Goal: Task Accomplishment & Management: Manage account settings

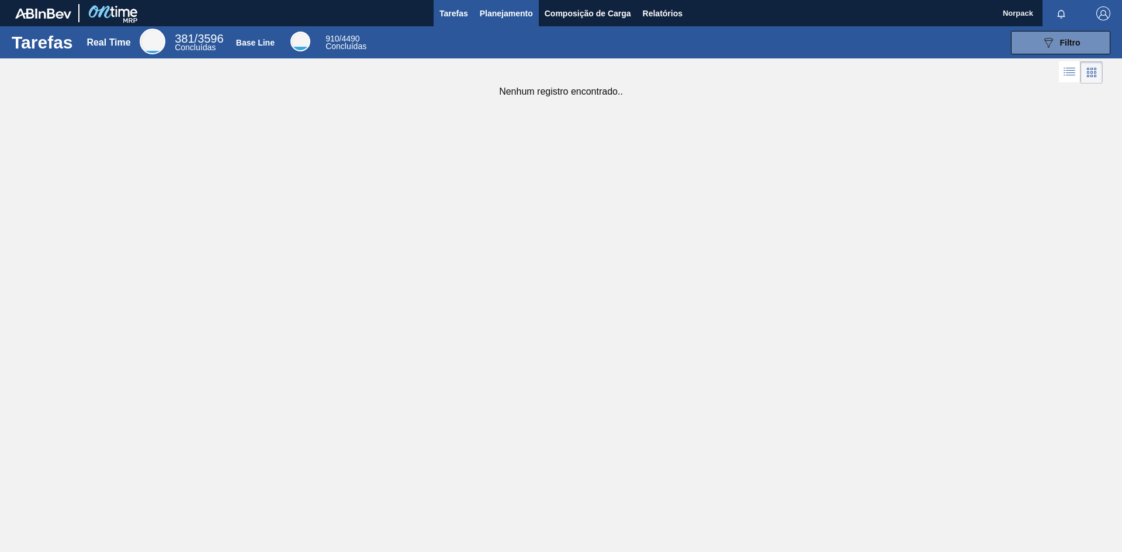
click at [508, 19] on span "Planejamento" at bounding box center [506, 13] width 53 height 14
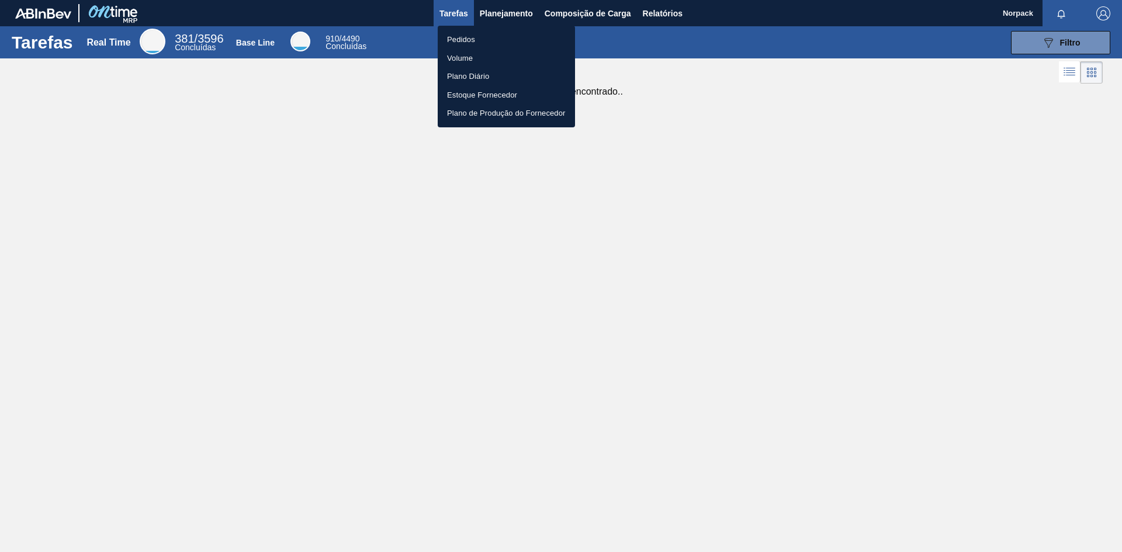
click at [469, 34] on li "Pedidos" at bounding box center [506, 39] width 137 height 19
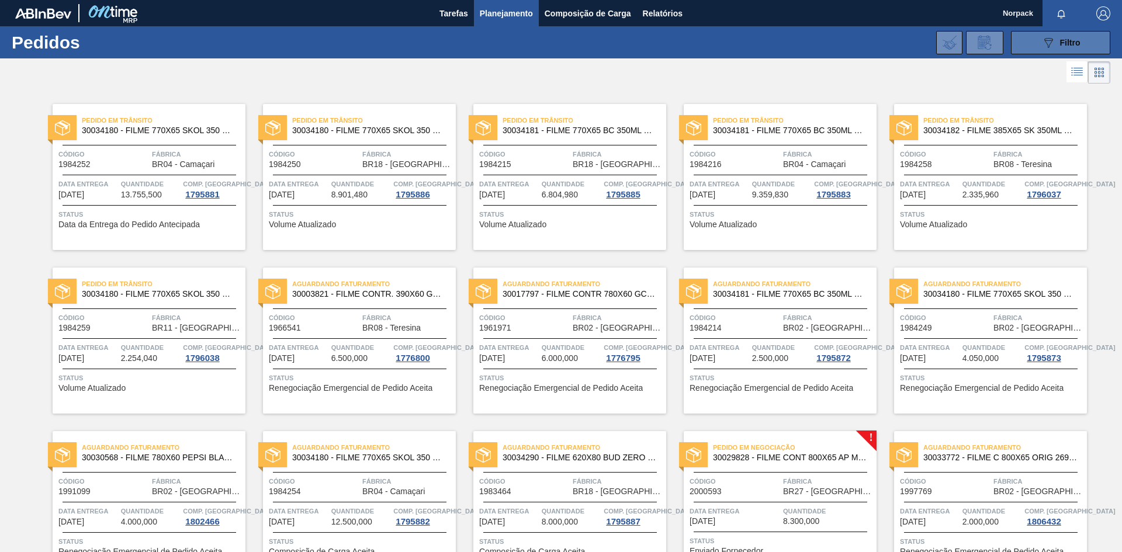
click at [1044, 42] on icon "089F7B8B-B2A5-4AFE-B5C0-19BA573D28AC" at bounding box center [1049, 43] width 14 height 14
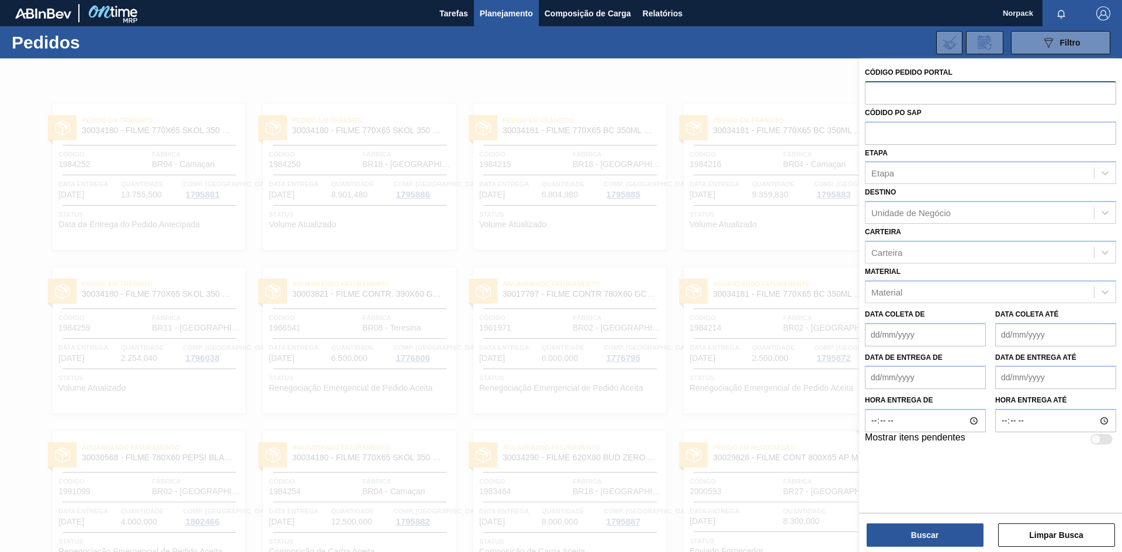
click at [915, 91] on input "text" at bounding box center [990, 92] width 251 height 22
paste input "1984259"
type input "1984259"
click at [915, 537] on button "Buscar" at bounding box center [925, 535] width 117 height 23
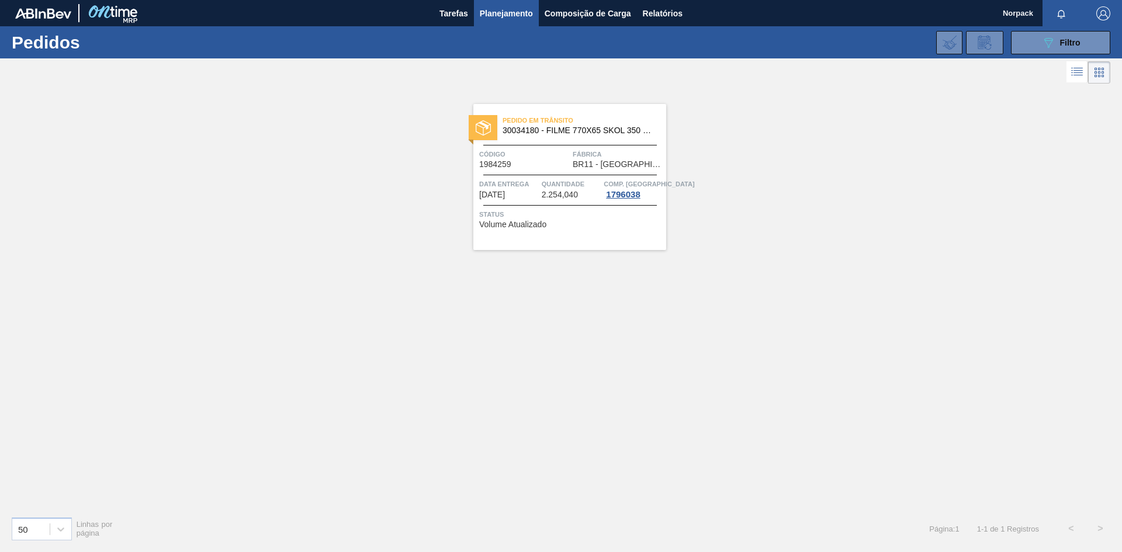
click at [539, 219] on span "Status" at bounding box center [571, 215] width 184 height 12
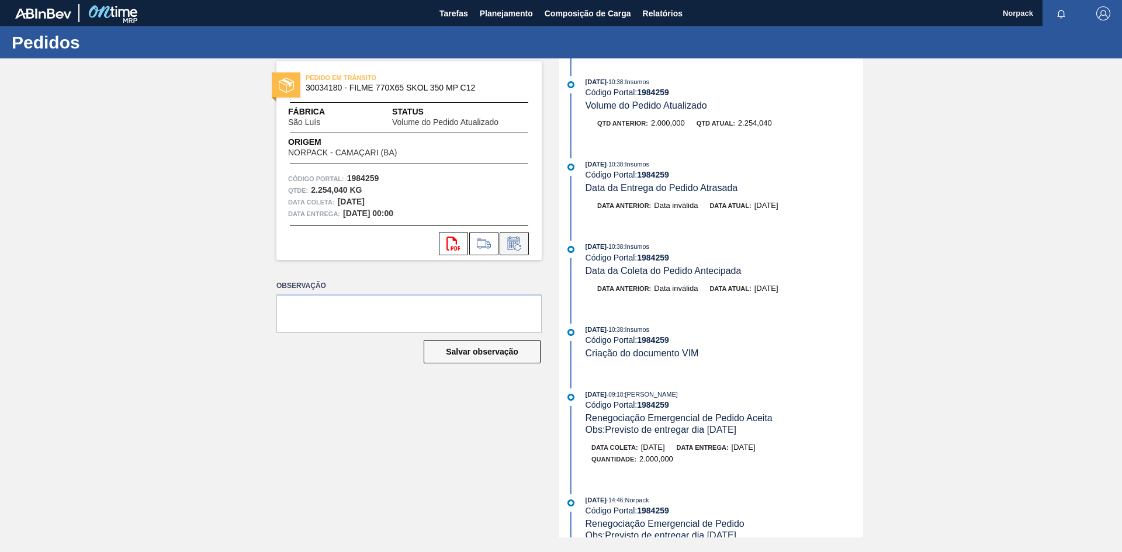
click at [518, 239] on icon at bounding box center [514, 244] width 19 height 14
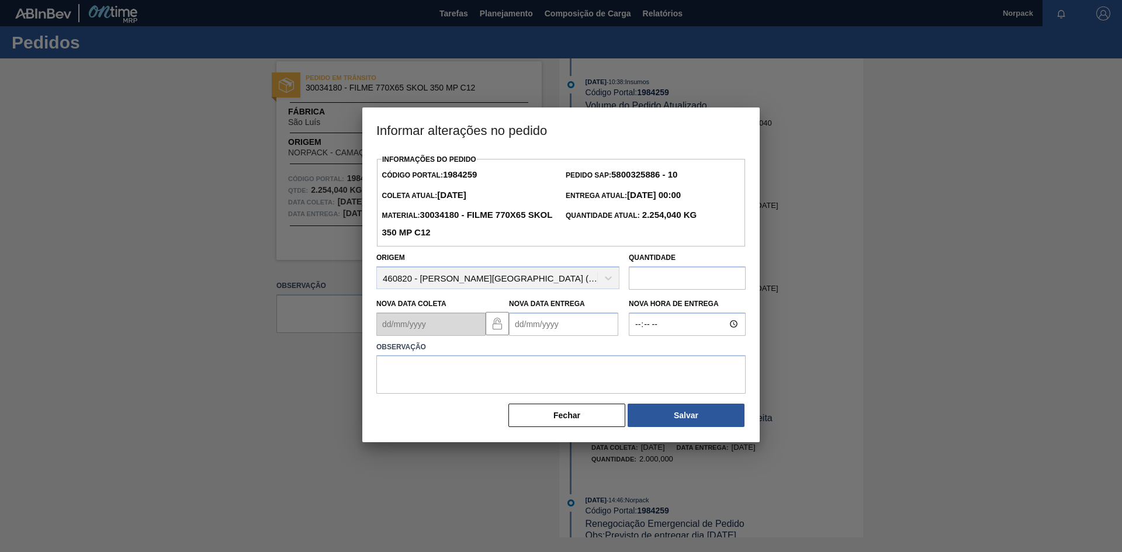
click at [570, 321] on Entrega "Nova Data Entrega" at bounding box center [563, 324] width 109 height 23
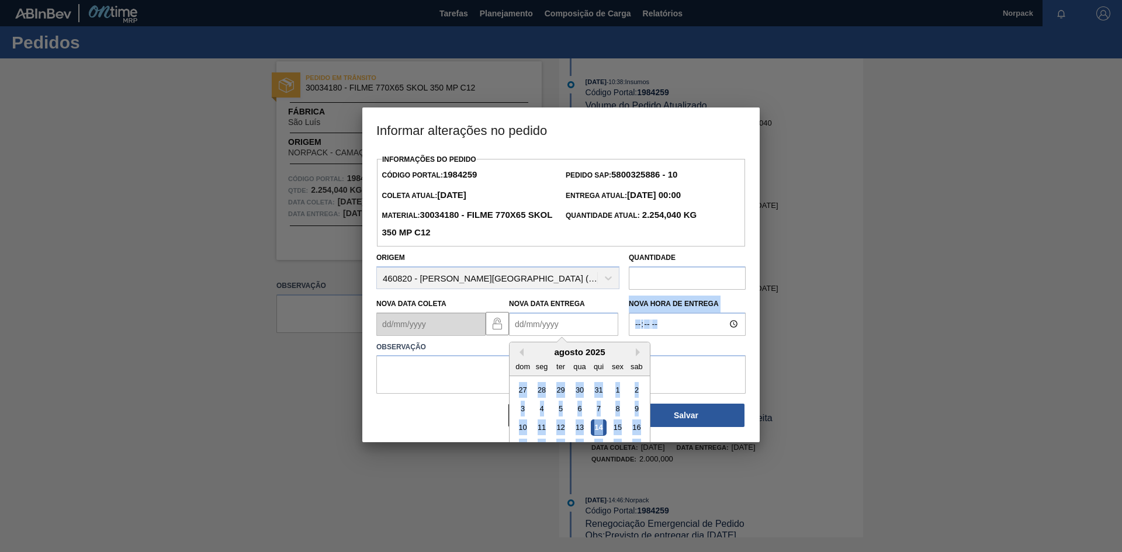
drag, startPoint x: 647, startPoint y: 365, endPoint x: 651, endPoint y: 377, distance: 12.2
click at [651, 377] on div "Informações do Pedido Código Portal: 1984259 Pedido SAP: 5800325886 - 10 Coleta…" at bounding box center [560, 289] width 369 height 277
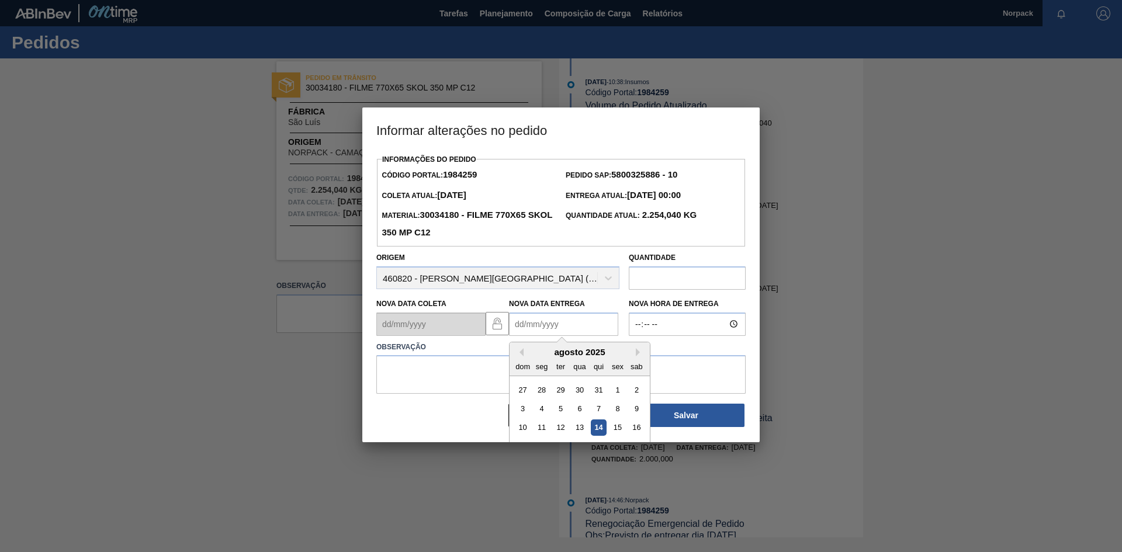
click at [568, 334] on Entrega "Nova Data Entrega" at bounding box center [563, 324] width 109 height 23
type Entrega "[DATE]"
click at [414, 391] on textarea at bounding box center [560, 374] width 369 height 39
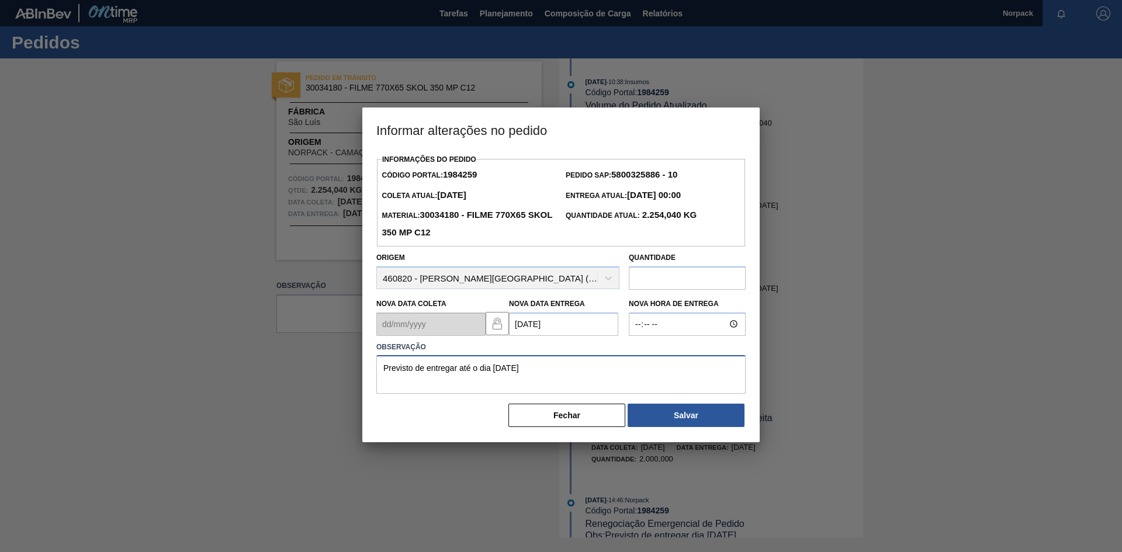
drag, startPoint x: 563, startPoint y: 372, endPoint x: 351, endPoint y: 361, distance: 212.5
click at [351, 361] on div "Informar alterações no pedido Informações do Pedido Código Portal: 1984259 Pedi…" at bounding box center [561, 276] width 1122 height 552
type textarea "Previsto de entregar até o dia [DATE]"
click at [699, 420] on button "Salvar" at bounding box center [686, 415] width 117 height 23
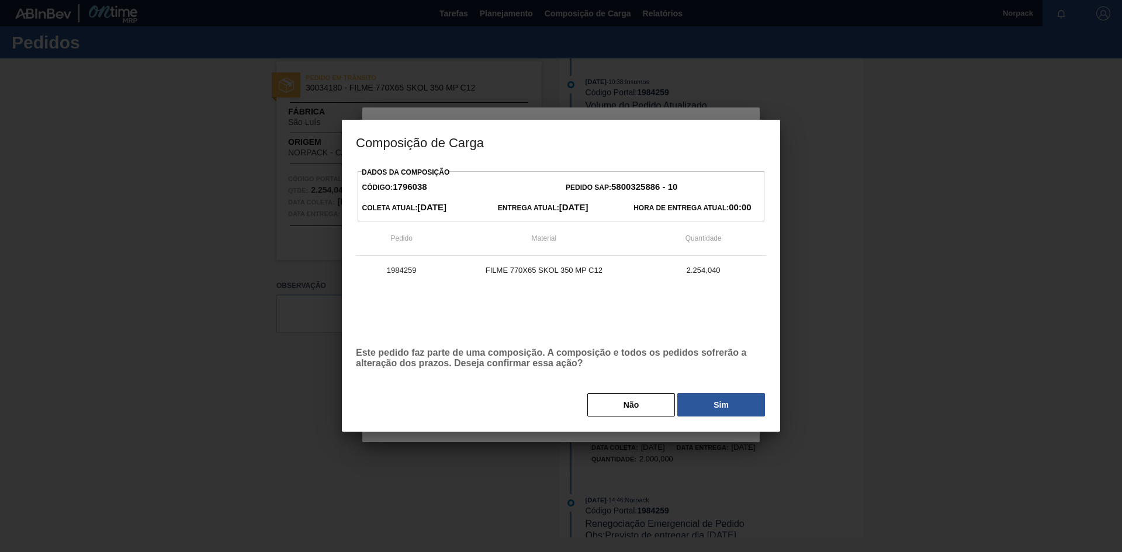
click at [700, 421] on div "Dados da Composição Código: 1796038 Pedido SAP: 5800325886 - 10 Coleta Atual: […" at bounding box center [561, 298] width 438 height 268
click at [707, 413] on button "Sim" at bounding box center [721, 404] width 88 height 23
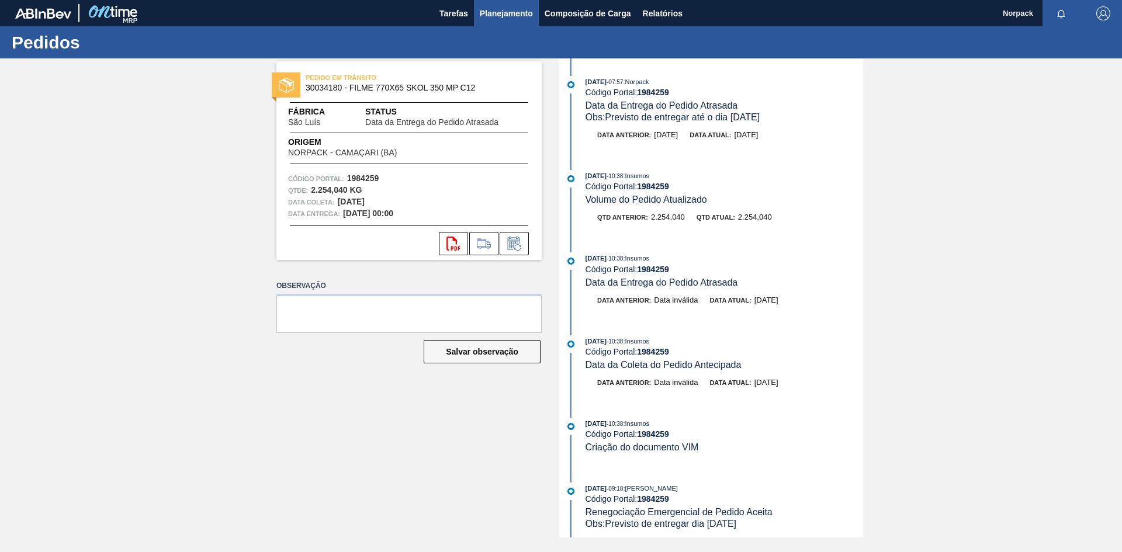
click at [503, 20] on button "Planejamento" at bounding box center [506, 13] width 65 height 26
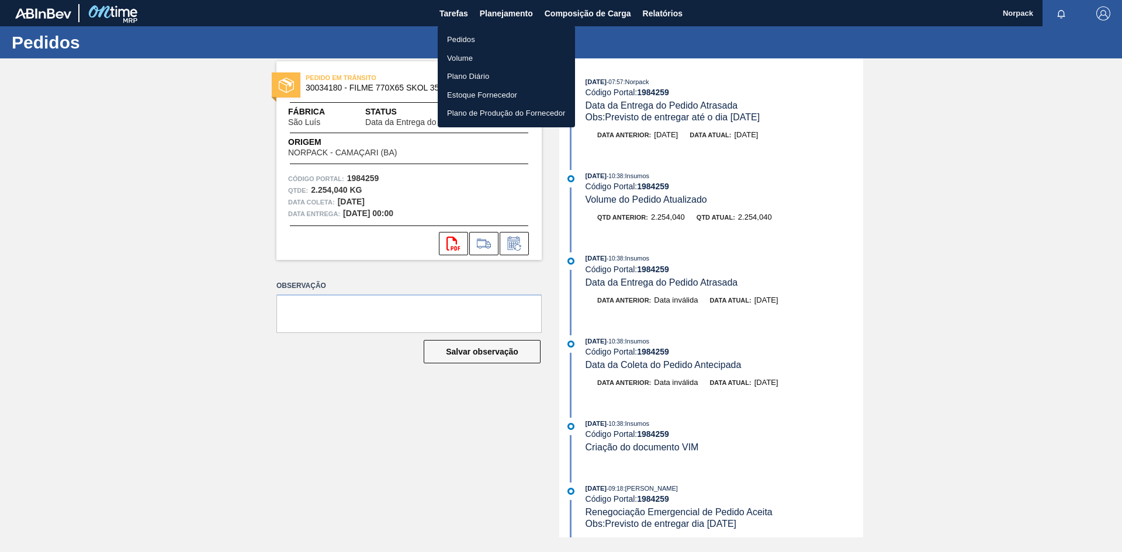
click at [480, 38] on li "Pedidos" at bounding box center [506, 39] width 137 height 19
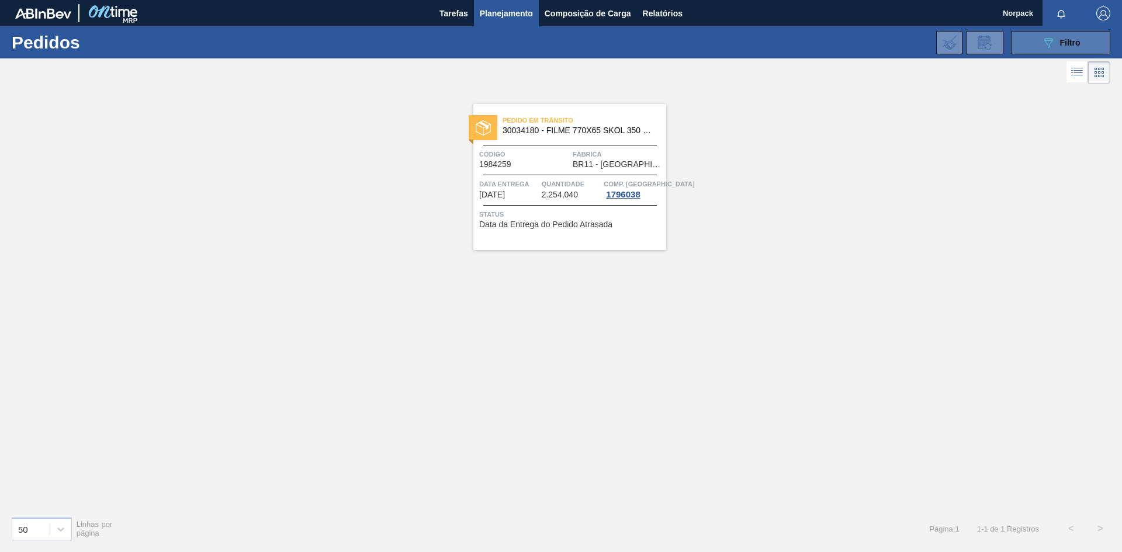
click at [1029, 40] on button "089F7B8B-B2A5-4AFE-B5C0-19BA573D28AC Filtro" at bounding box center [1060, 42] width 99 height 23
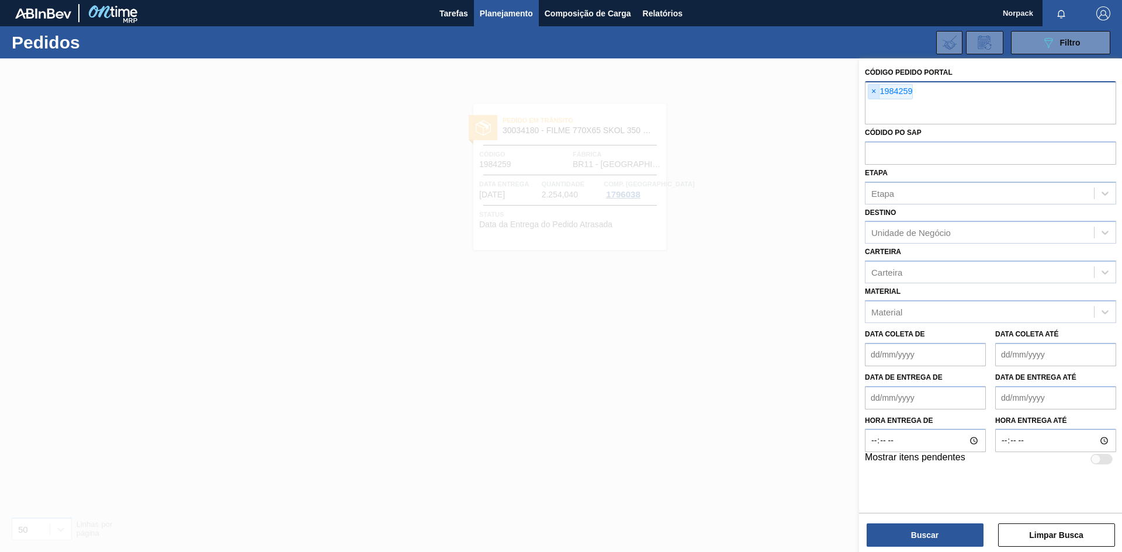
click at [874, 88] on span "×" at bounding box center [874, 92] width 11 height 14
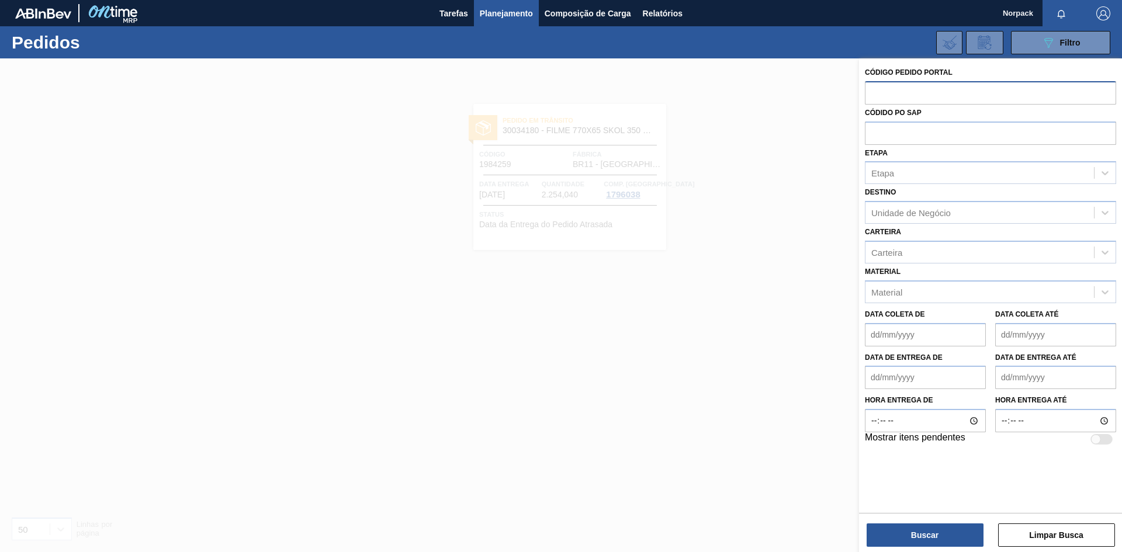
paste input "1984258"
type input "1984258"
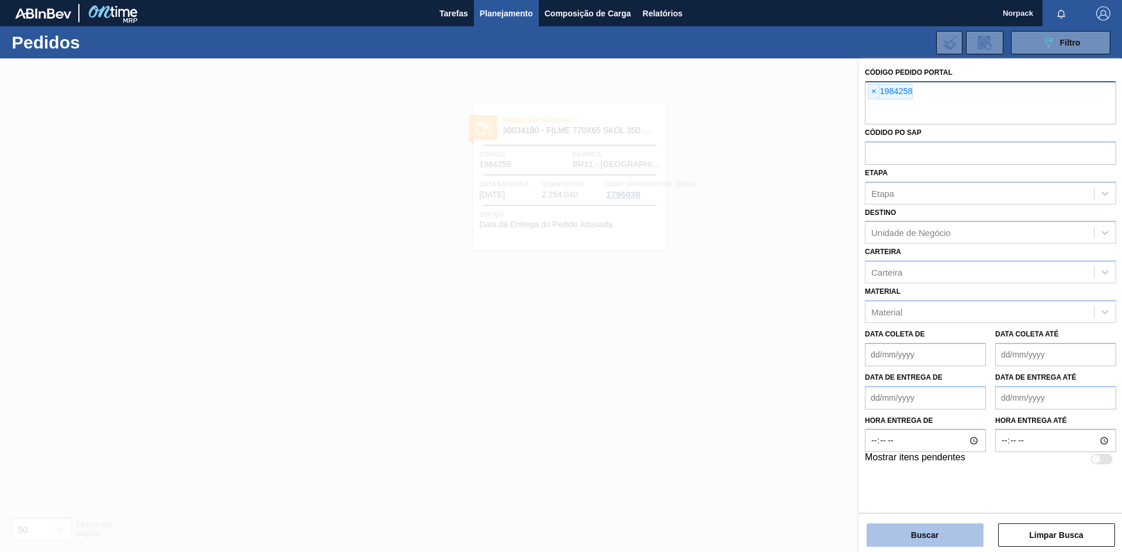
click at [922, 531] on button "Buscar" at bounding box center [925, 535] width 117 height 23
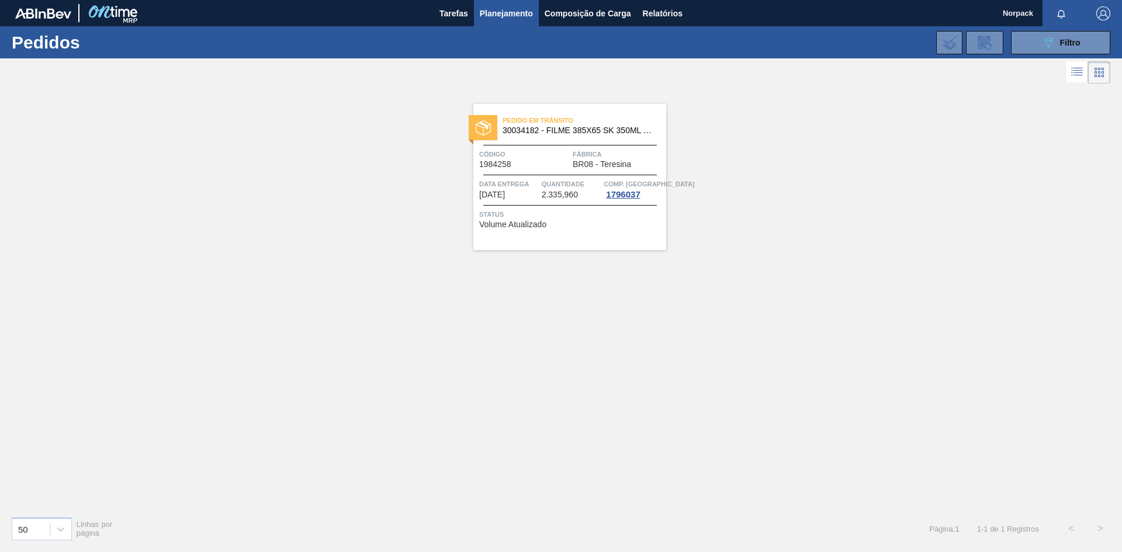
click at [554, 184] on span "Quantidade" at bounding box center [572, 184] width 60 height 12
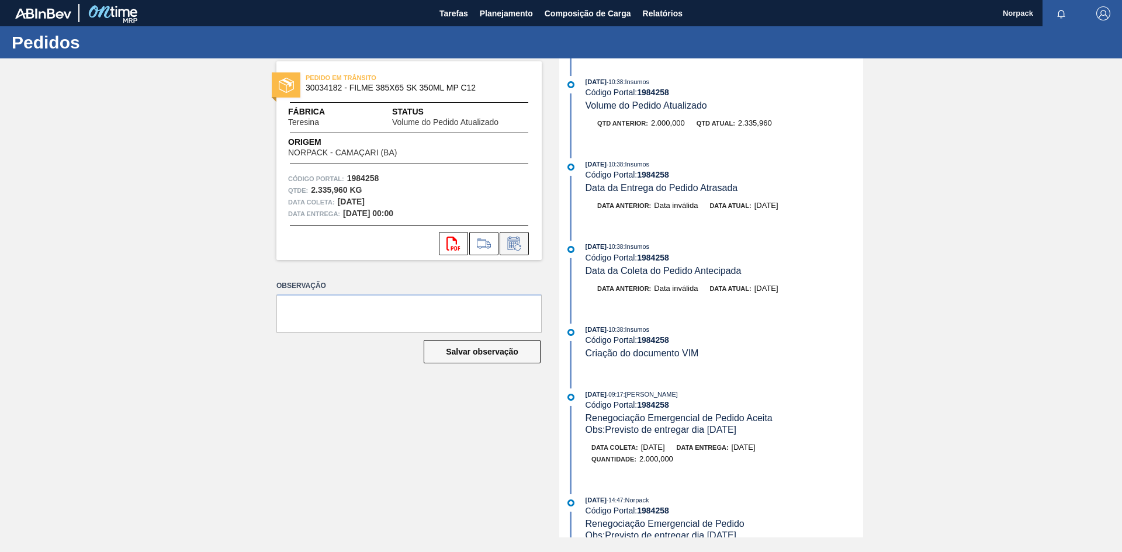
click at [527, 237] on button at bounding box center [514, 243] width 29 height 23
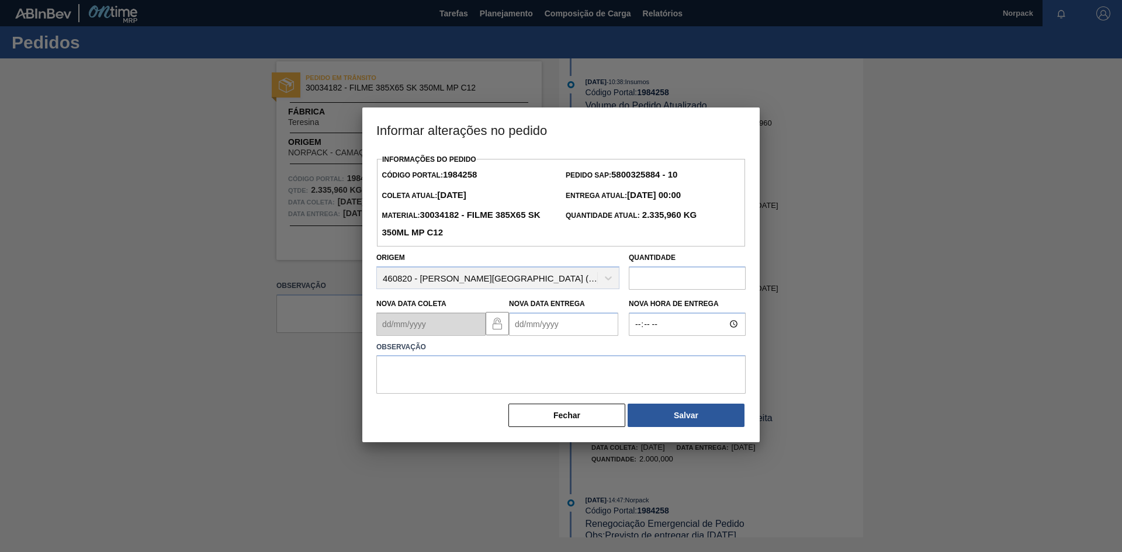
click at [528, 331] on Entrega "Nova Data Entrega" at bounding box center [563, 324] width 109 height 23
type Entrega "[DATE]"
click at [428, 370] on textarea at bounding box center [560, 374] width 369 height 39
paste textarea "Previsto de entregar até o dia [DATE]"
type textarea "Previsto de entregar até o dia [DATE]"
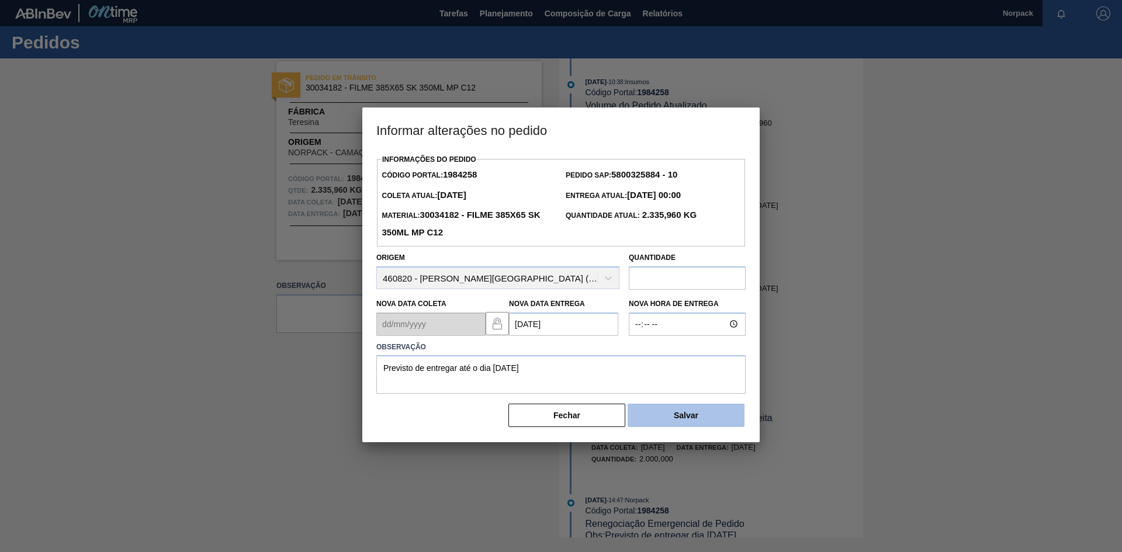
click at [663, 416] on button "Salvar" at bounding box center [686, 415] width 117 height 23
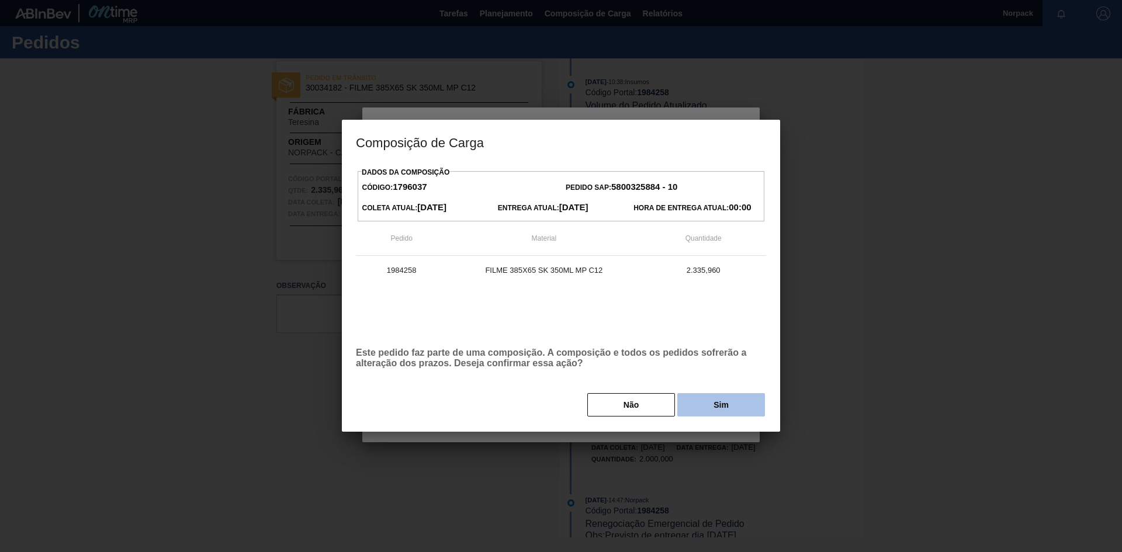
click at [708, 404] on button "Sim" at bounding box center [721, 404] width 88 height 23
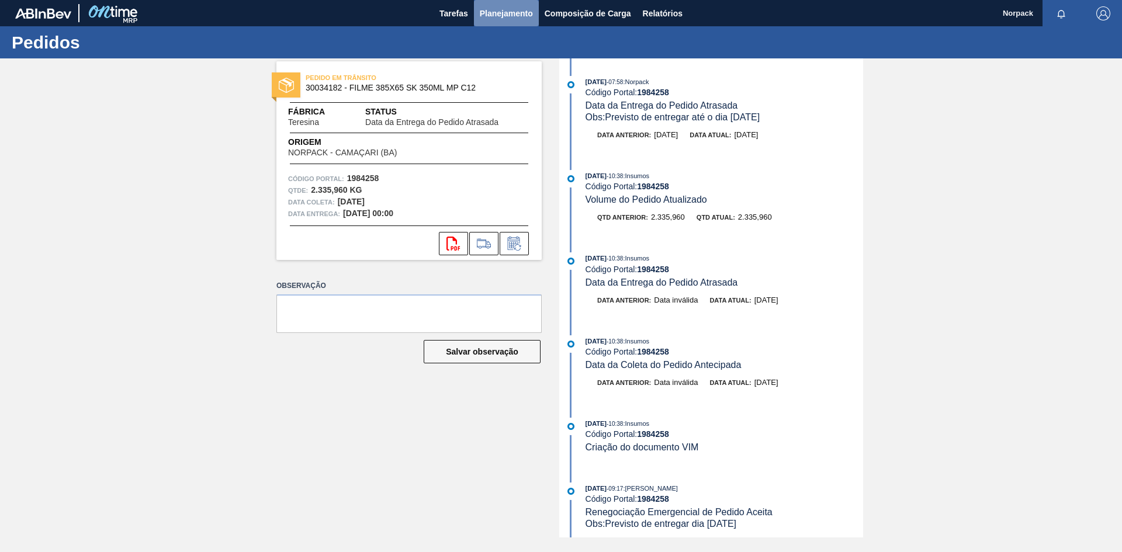
click at [503, 11] on span "Planejamento" at bounding box center [506, 13] width 53 height 14
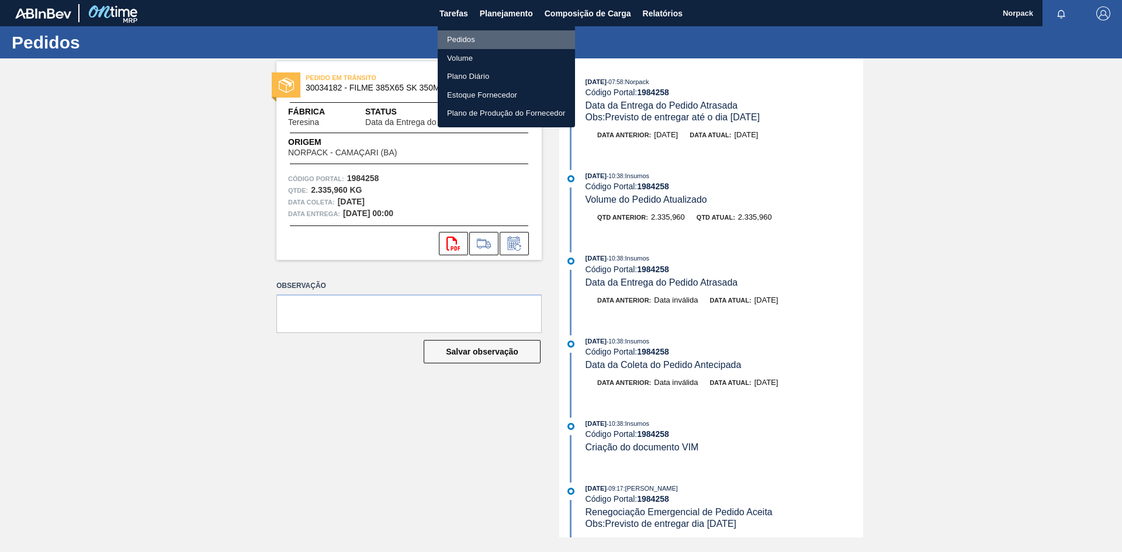
click at [469, 37] on li "Pedidos" at bounding box center [506, 39] width 137 height 19
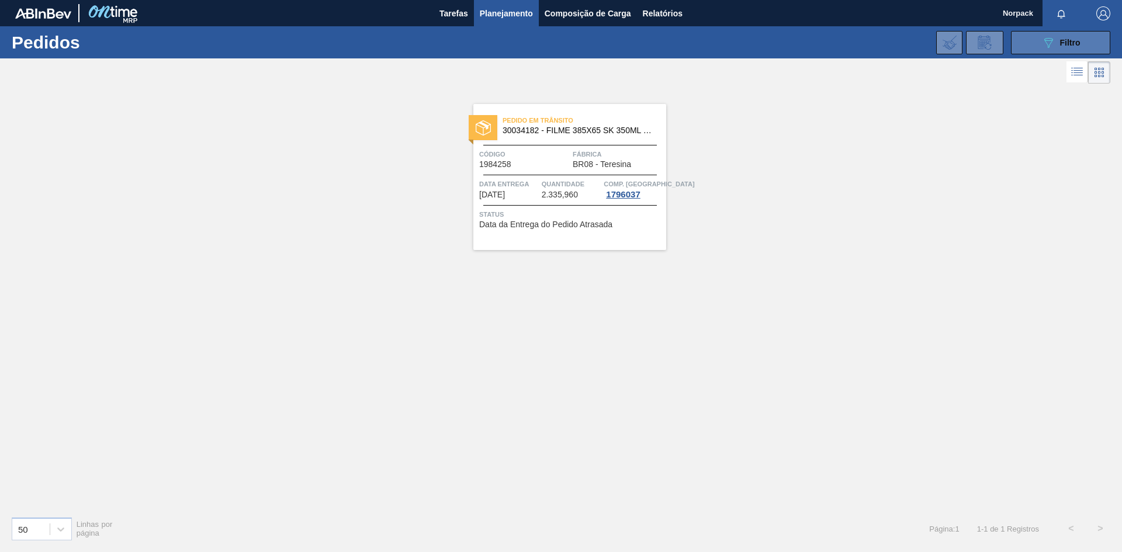
click at [1047, 40] on icon at bounding box center [1049, 43] width 9 height 10
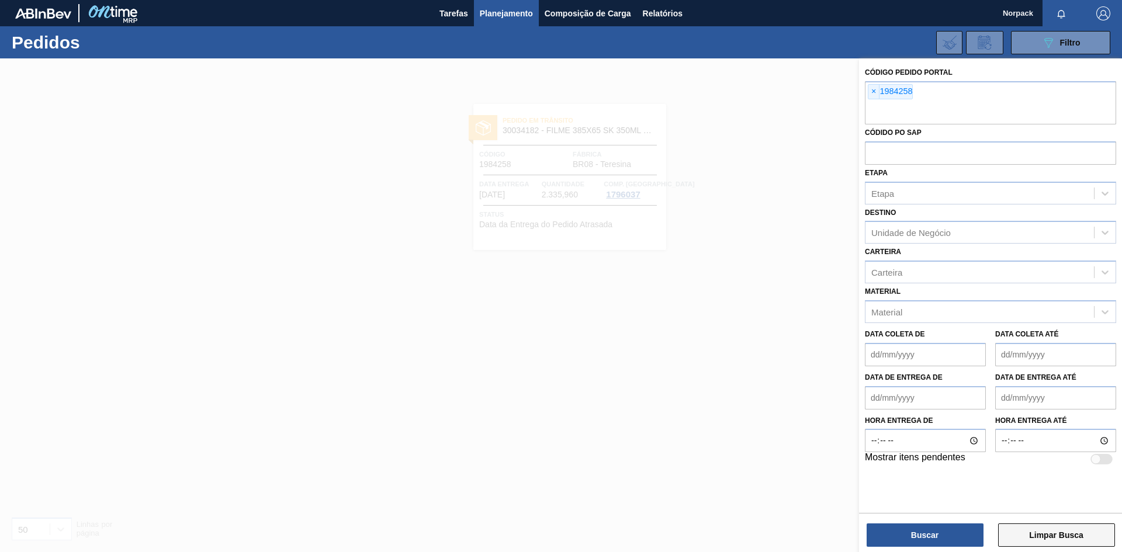
click at [1054, 542] on button "Limpar Busca" at bounding box center [1056, 535] width 117 height 23
